Goal: Transaction & Acquisition: Download file/media

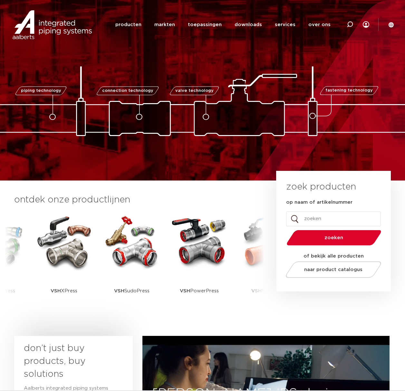
click at [346, 27] on div at bounding box center [350, 24] width 26 height 49
click at [351, 27] on icon at bounding box center [349, 25] width 9 height 9
click at [351, 27] on icon at bounding box center [350, 24] width 6 height 6
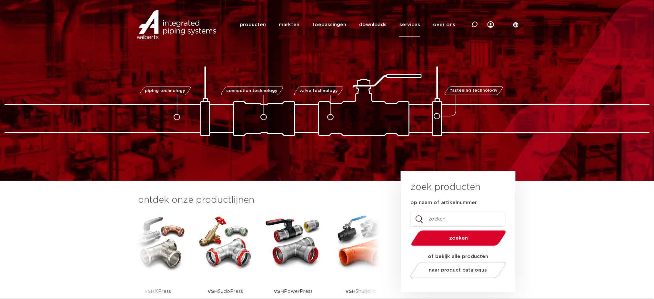
click at [406, 22] on link "services" at bounding box center [409, 24] width 21 height 25
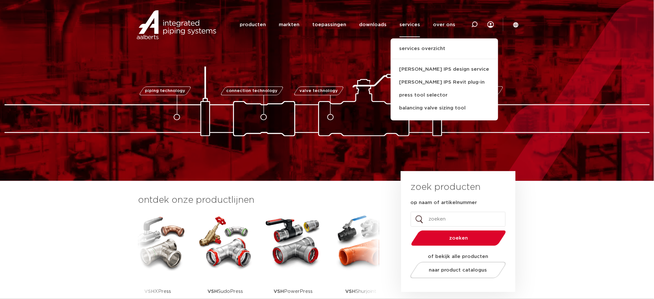
click at [406, 25] on link "services" at bounding box center [409, 24] width 21 height 25
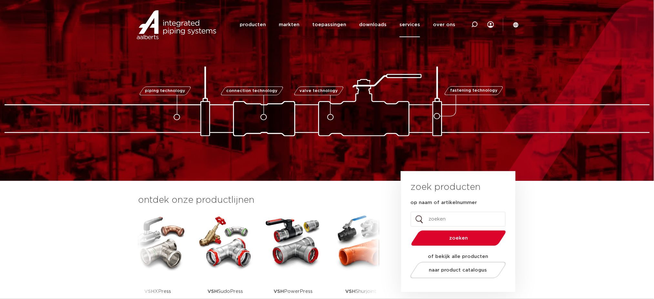
click at [406, 26] on link "services" at bounding box center [409, 24] width 21 height 25
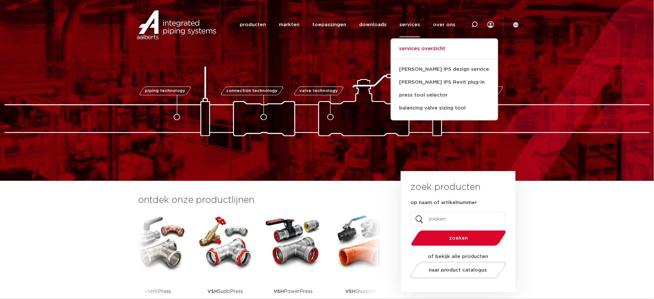
click at [406, 52] on link "services overzicht" at bounding box center [443, 52] width 107 height 14
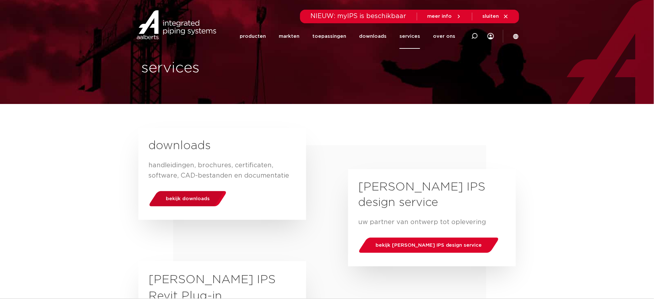
click at [204, 205] on div "bekijk downloads" at bounding box center [187, 198] width 82 height 16
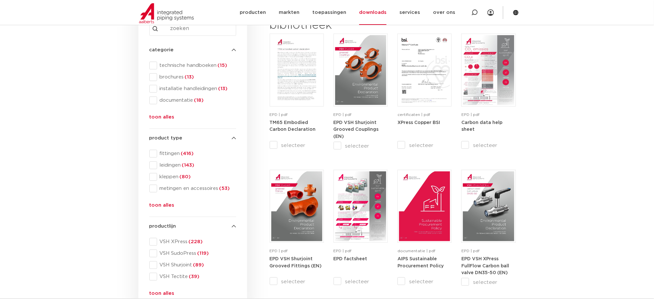
scroll to position [86, 0]
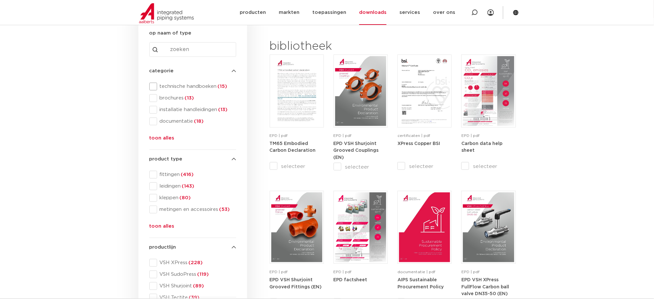
click at [176, 89] on span "technische handboeken (15)" at bounding box center [196, 86] width 79 height 6
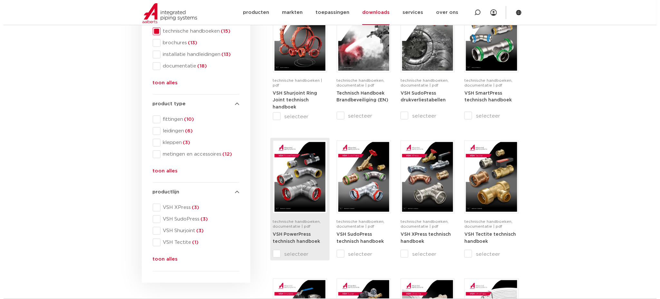
scroll to position [215, 0]
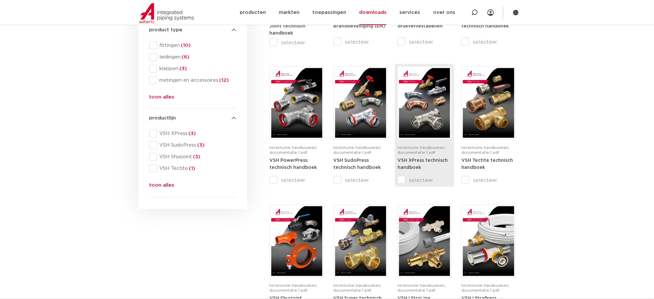
click at [419, 111] on img at bounding box center [424, 103] width 51 height 70
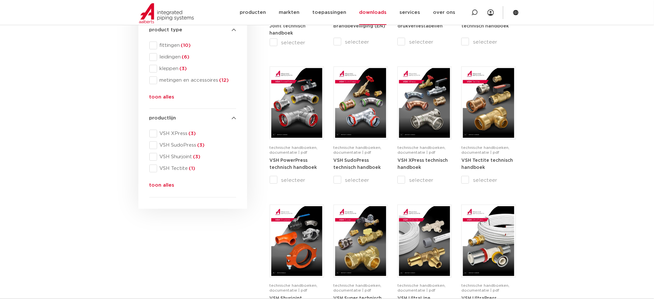
click at [519, 16] on section "Zoeken NIEUW: myIPS is beschikbaar meer info sluiten producten markten toepassi…" at bounding box center [327, 12] width 654 height 25
click at [500, 12] on div at bounding box center [503, 12] width 19 height 13
click at [515, 12] on icon at bounding box center [515, 12] width 5 height 5
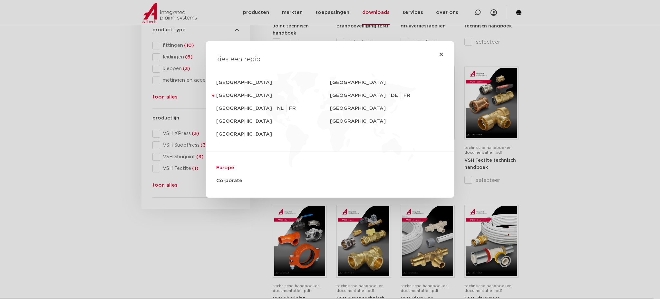
click at [224, 170] on link "Europe" at bounding box center [330, 167] width 228 height 13
